Goal: Task Accomplishment & Management: Use online tool/utility

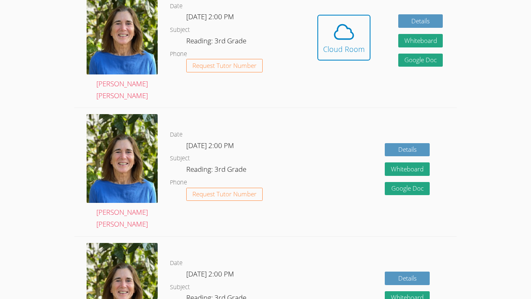
scroll to position [276, 0]
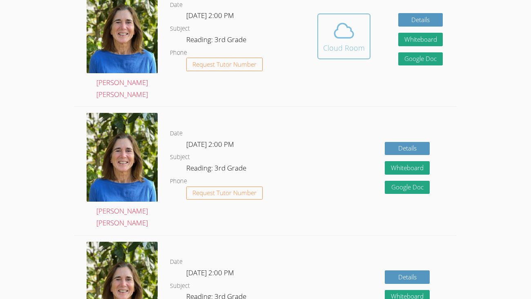
click at [329, 49] on button "Cloud Room" at bounding box center [344, 36] width 53 height 46
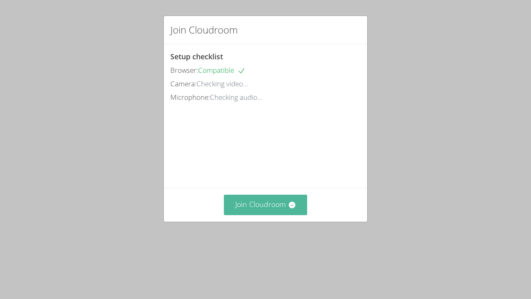
click at [239, 215] on button "Join Cloudroom" at bounding box center [266, 205] width 84 height 20
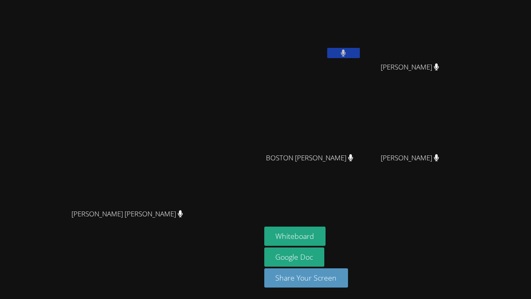
click at [360, 139] on video at bounding box center [312, 121] width 97 height 55
click at [326, 240] on button "Whiteboard" at bounding box center [295, 235] width 62 height 19
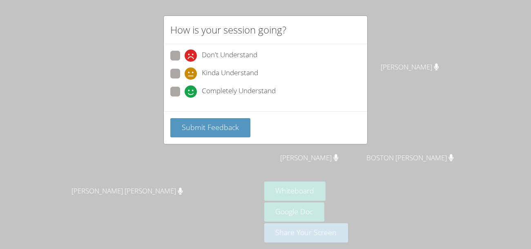
click at [221, 90] on span "Completely Understand" at bounding box center [239, 91] width 74 height 12
click at [192, 90] on input "Completely Understand" at bounding box center [188, 90] width 7 height 7
radio input "true"
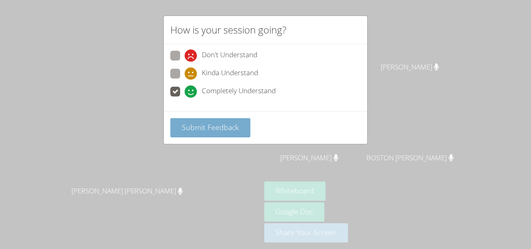
click at [216, 119] on button "Submit Feedback" at bounding box center [210, 127] width 80 height 19
